Goal: Information Seeking & Learning: Check status

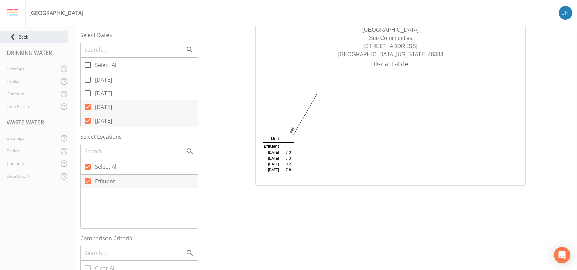
scroll to position [59, 0]
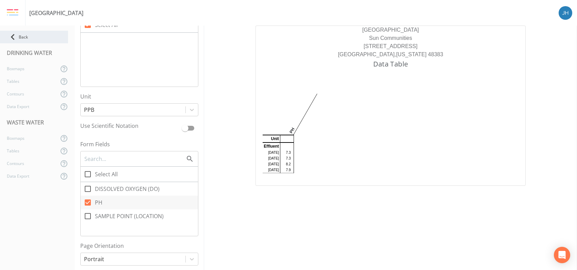
click at [19, 34] on div "Back" at bounding box center [34, 37] width 68 height 13
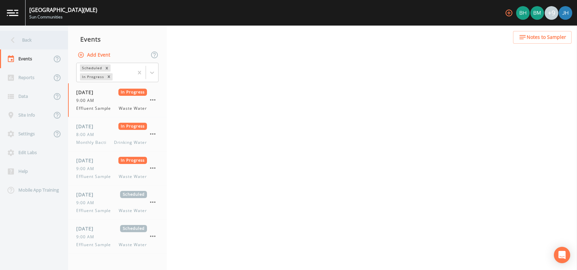
click at [26, 40] on div "Back" at bounding box center [30, 40] width 61 height 19
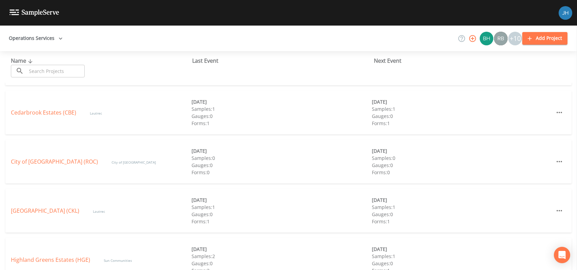
scroll to position [38, 0]
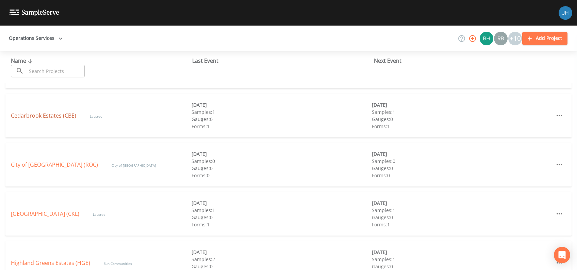
click at [43, 117] on link "Cedarbrook Estates (CBE)" at bounding box center [43, 115] width 65 height 7
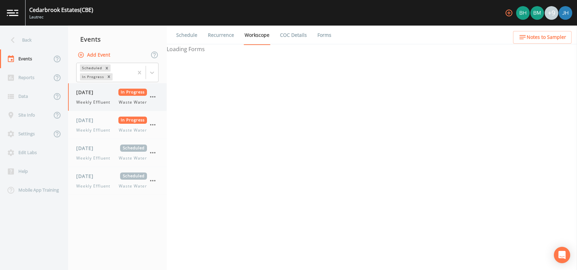
select select "092b3f94-5697-4c94-9891-da161916fdbb"
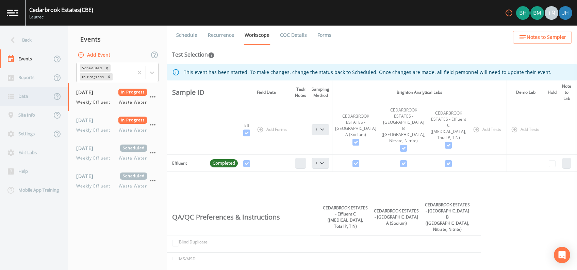
click at [30, 101] on div "Data" at bounding box center [26, 96] width 52 height 19
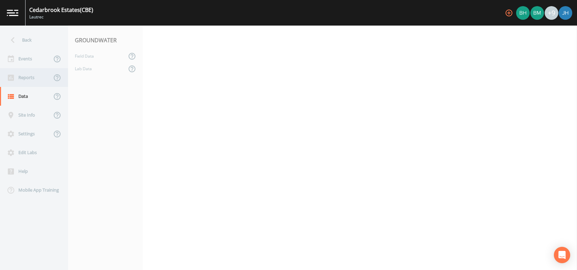
click at [23, 72] on div "Reports" at bounding box center [26, 77] width 52 height 19
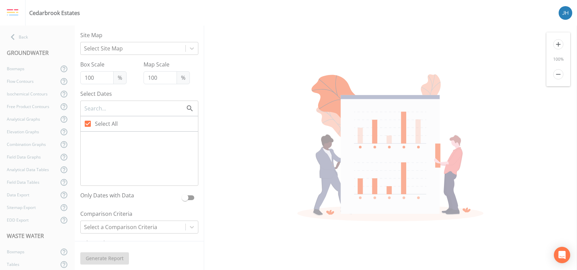
checkbox input "false"
click at [91, 145] on icon at bounding box center [88, 147] width 8 height 8
click at [87, 145] on input "[DATE]" at bounding box center [84, 143] width 7 height 7
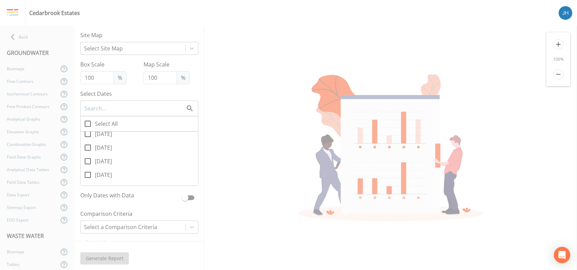
checkbox input "true"
click at [89, 134] on icon at bounding box center [88, 134] width 8 height 8
click at [87, 133] on input "[DATE]" at bounding box center [84, 130] width 7 height 7
checkbox input "true"
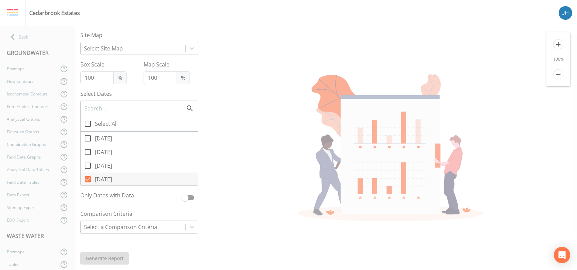
click at [90, 164] on icon at bounding box center [88, 165] width 8 height 8
click at [87, 164] on input "[DATE]" at bounding box center [84, 161] width 7 height 7
checkbox input "true"
drag, startPoint x: 89, startPoint y: 152, endPoint x: 87, endPoint y: 145, distance: 7.0
click at [89, 151] on icon at bounding box center [88, 152] width 8 height 8
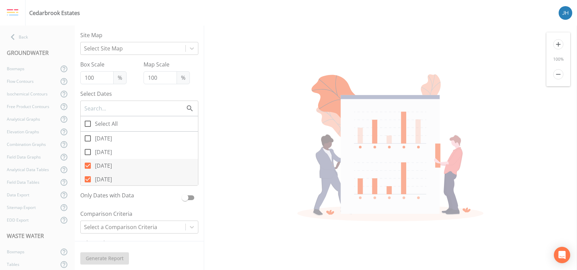
click at [87, 151] on input "[DATE]" at bounding box center [84, 148] width 7 height 7
checkbox input "true"
click at [86, 140] on icon at bounding box center [88, 138] width 8 height 8
click at [86, 138] on input "[DATE]" at bounding box center [84, 134] width 7 height 7
checkbox input "true"
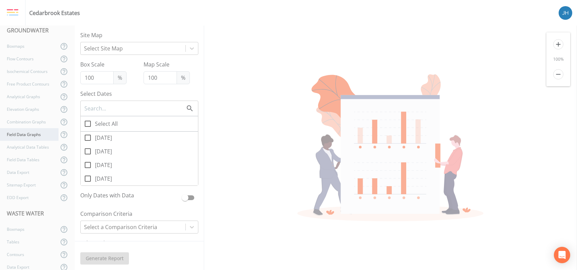
scroll to position [33, 0]
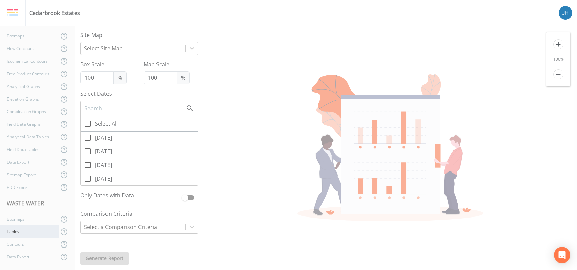
click at [24, 234] on div "Tables" at bounding box center [29, 231] width 59 height 13
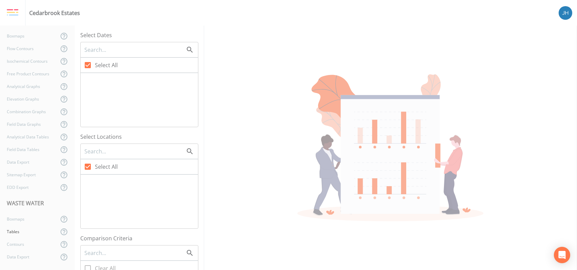
checkbox input "false"
click at [87, 108] on icon at bounding box center [88, 107] width 8 height 8
click at [87, 107] on input "[DATE]" at bounding box center [84, 103] width 7 height 7
checkbox input "true"
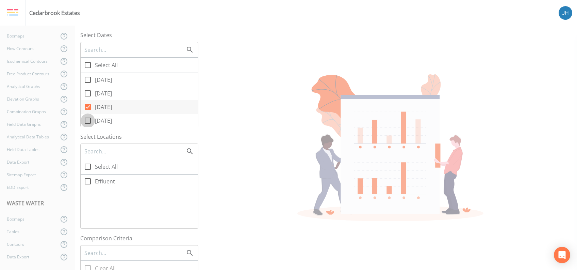
click at [87, 120] on icon at bounding box center [88, 120] width 8 height 8
click at [87, 120] on input "[DATE]" at bounding box center [84, 116] width 7 height 7
checkbox input "true"
click at [87, 87] on icon at bounding box center [88, 89] width 8 height 8
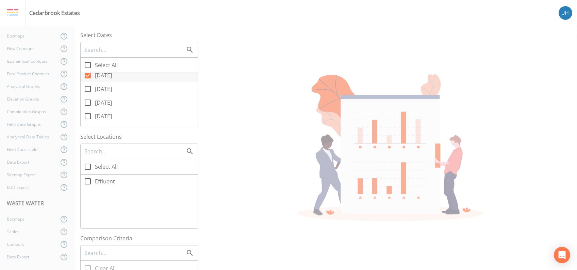
click at [87, 87] on input "[DATE]" at bounding box center [84, 85] width 7 height 7
checkbox input "true"
click at [84, 103] on icon at bounding box center [88, 102] width 8 height 8
click at [83, 102] on input "[DATE]" at bounding box center [84, 98] width 7 height 7
checkbox input "true"
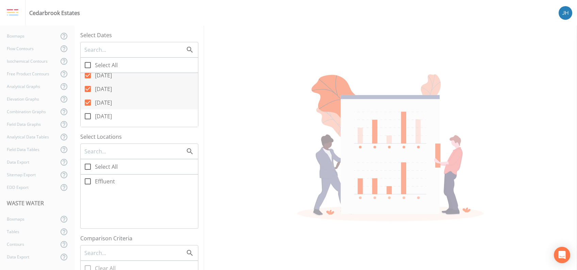
click at [87, 115] on icon at bounding box center [88, 116] width 8 height 8
click at [87, 115] on input "[DATE]" at bounding box center [84, 112] width 7 height 7
checkbox input "true"
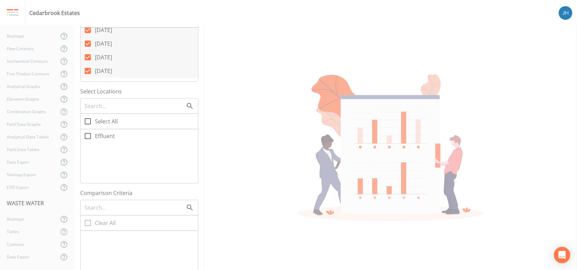
click at [88, 137] on icon at bounding box center [88, 136] width 8 height 8
click at [87, 135] on input "Effluent" at bounding box center [84, 132] width 7 height 7
checkbox input "true"
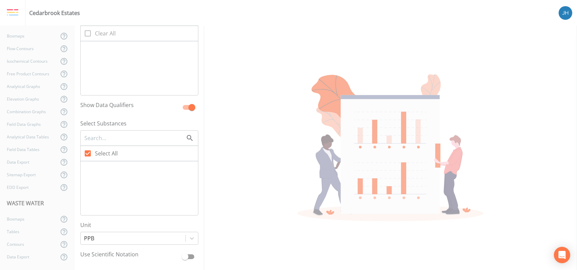
scroll to position [318, 0]
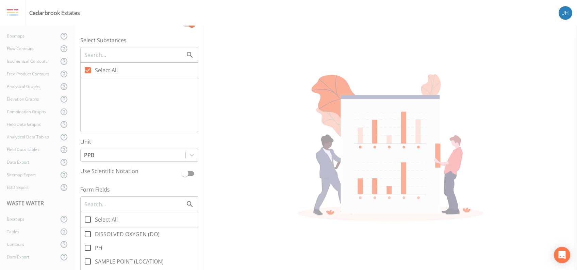
click at [90, 246] on icon at bounding box center [88, 247] width 8 height 8
click at [87, 246] on input "PH" at bounding box center [84, 243] width 7 height 7
checkbox input "true"
